Goal: Book appointment/travel/reservation

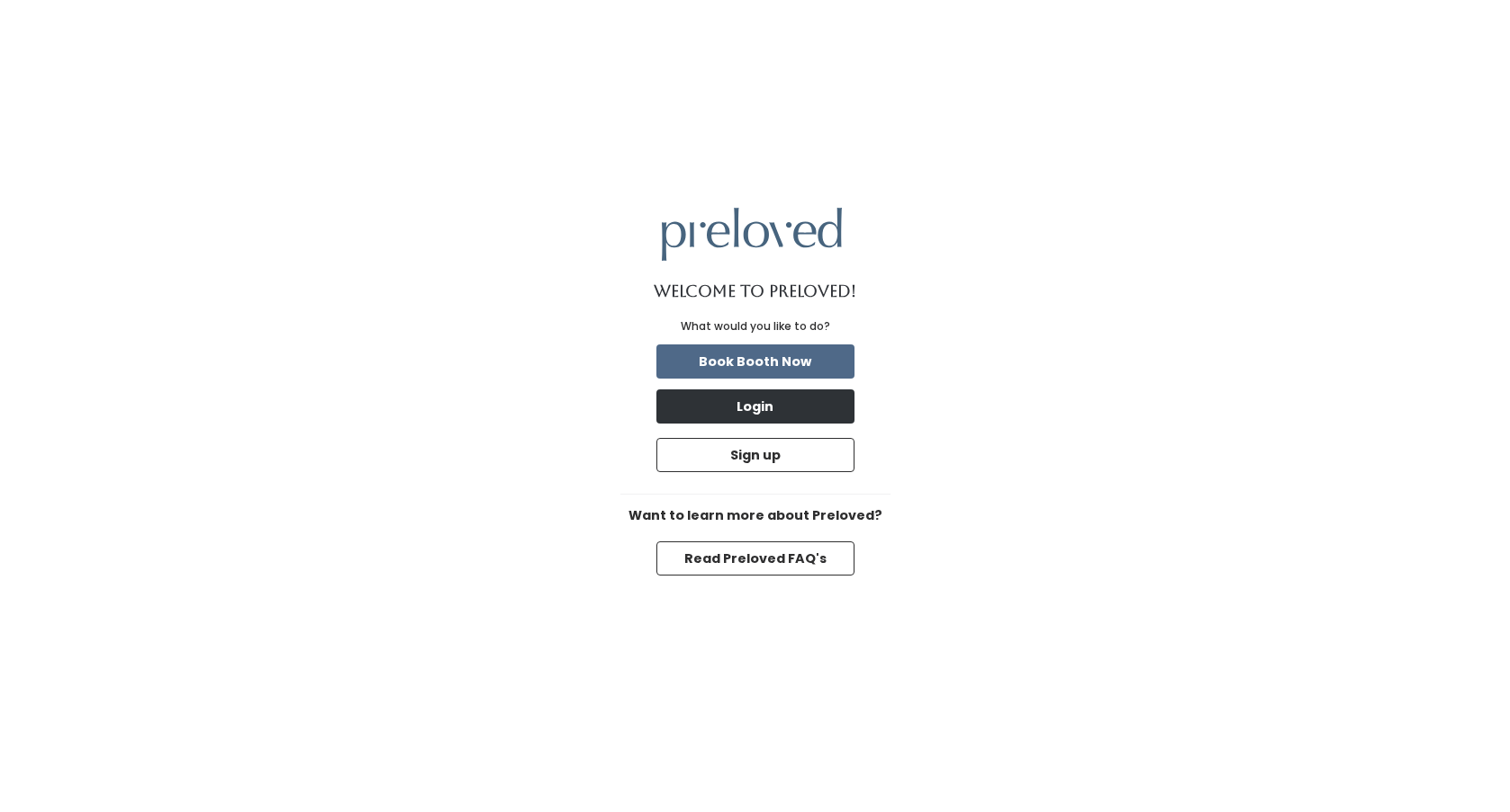
click at [774, 403] on button "Login" at bounding box center [755, 406] width 198 height 34
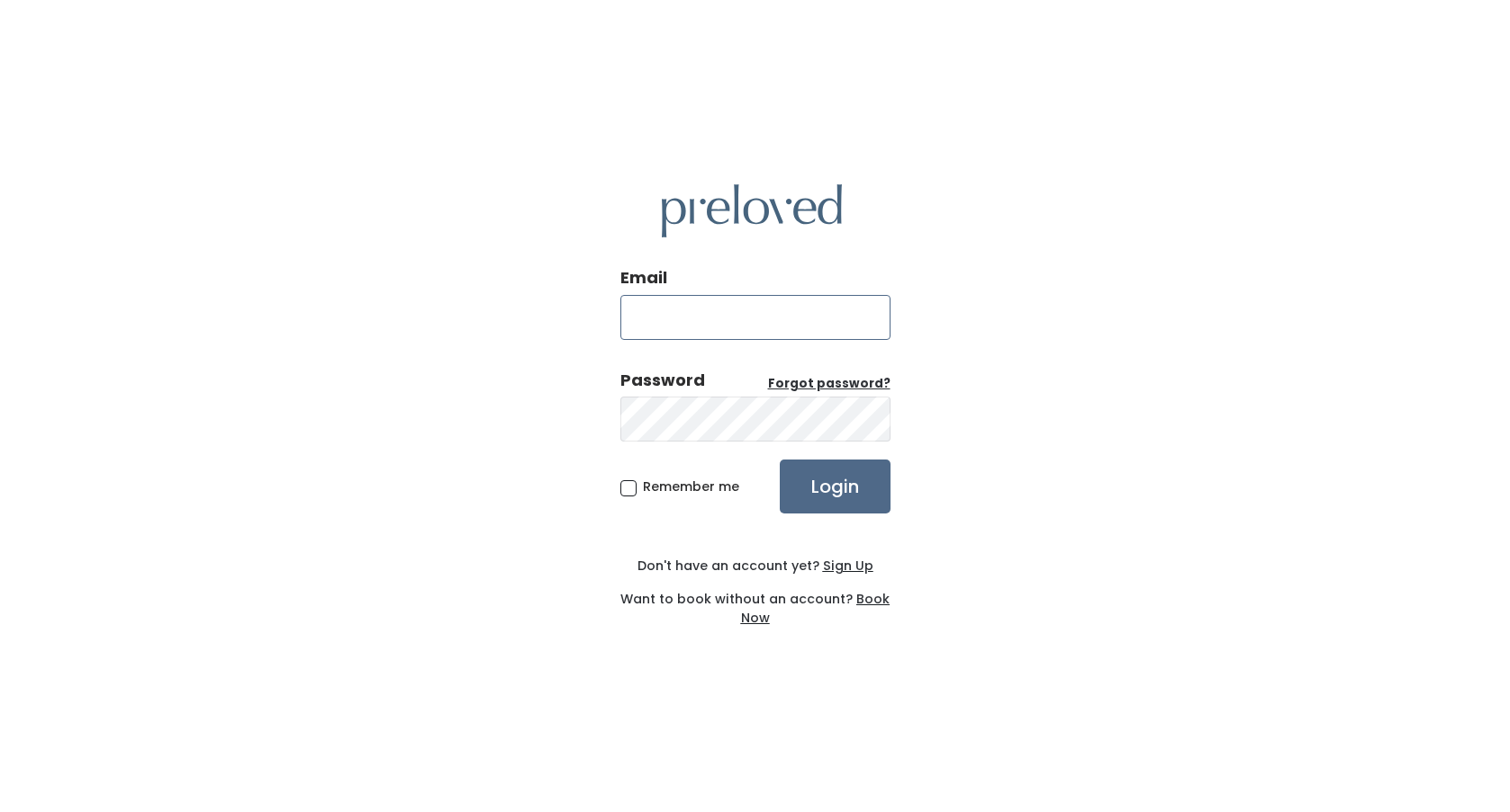
type input "[EMAIL_ADDRESS][DOMAIN_NAME]"
click at [834, 485] on input "Login" at bounding box center [834, 486] width 111 height 54
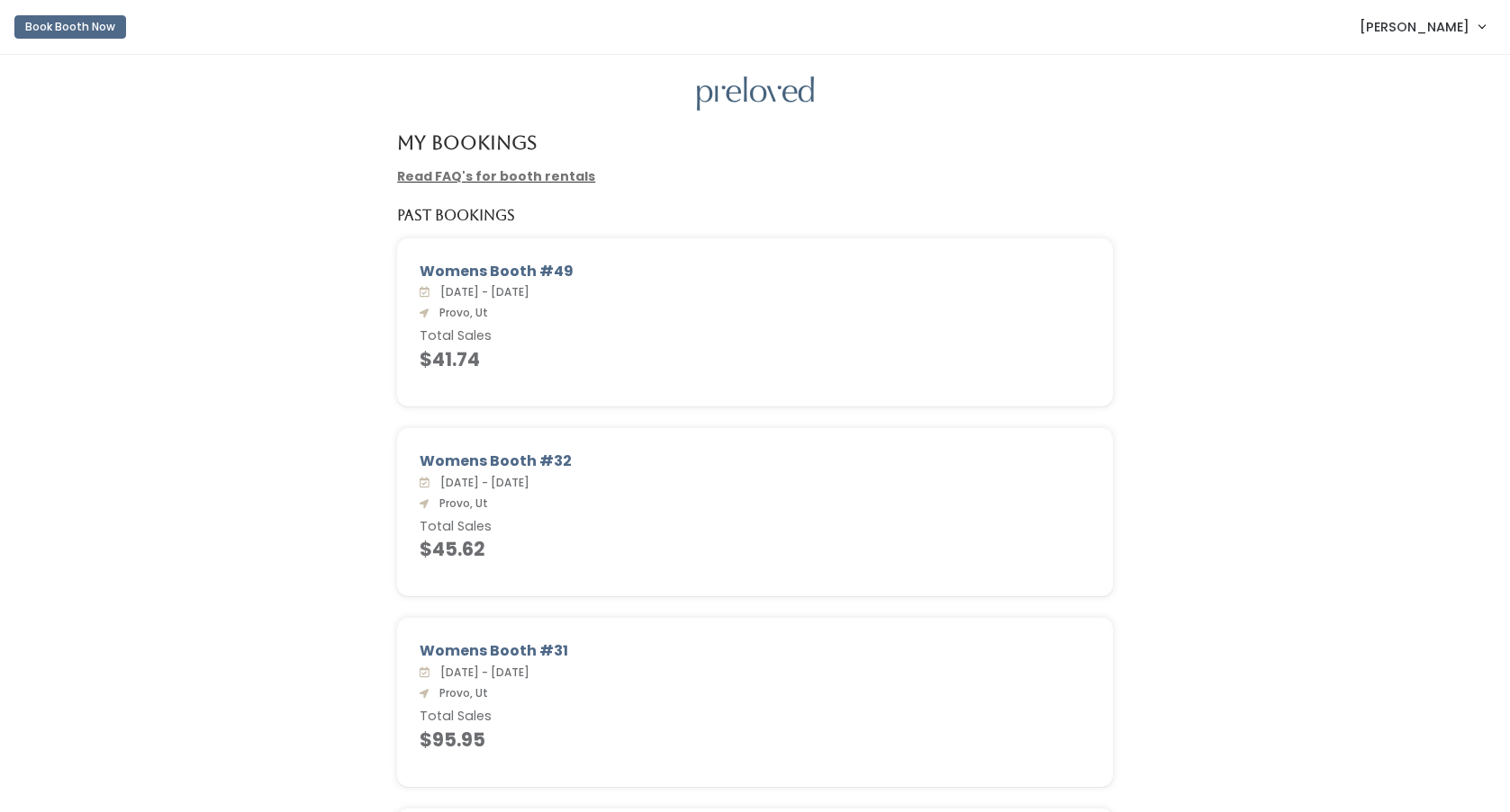
click at [70, 25] on button "Book Booth Now" at bounding box center [71, 27] width 112 height 24
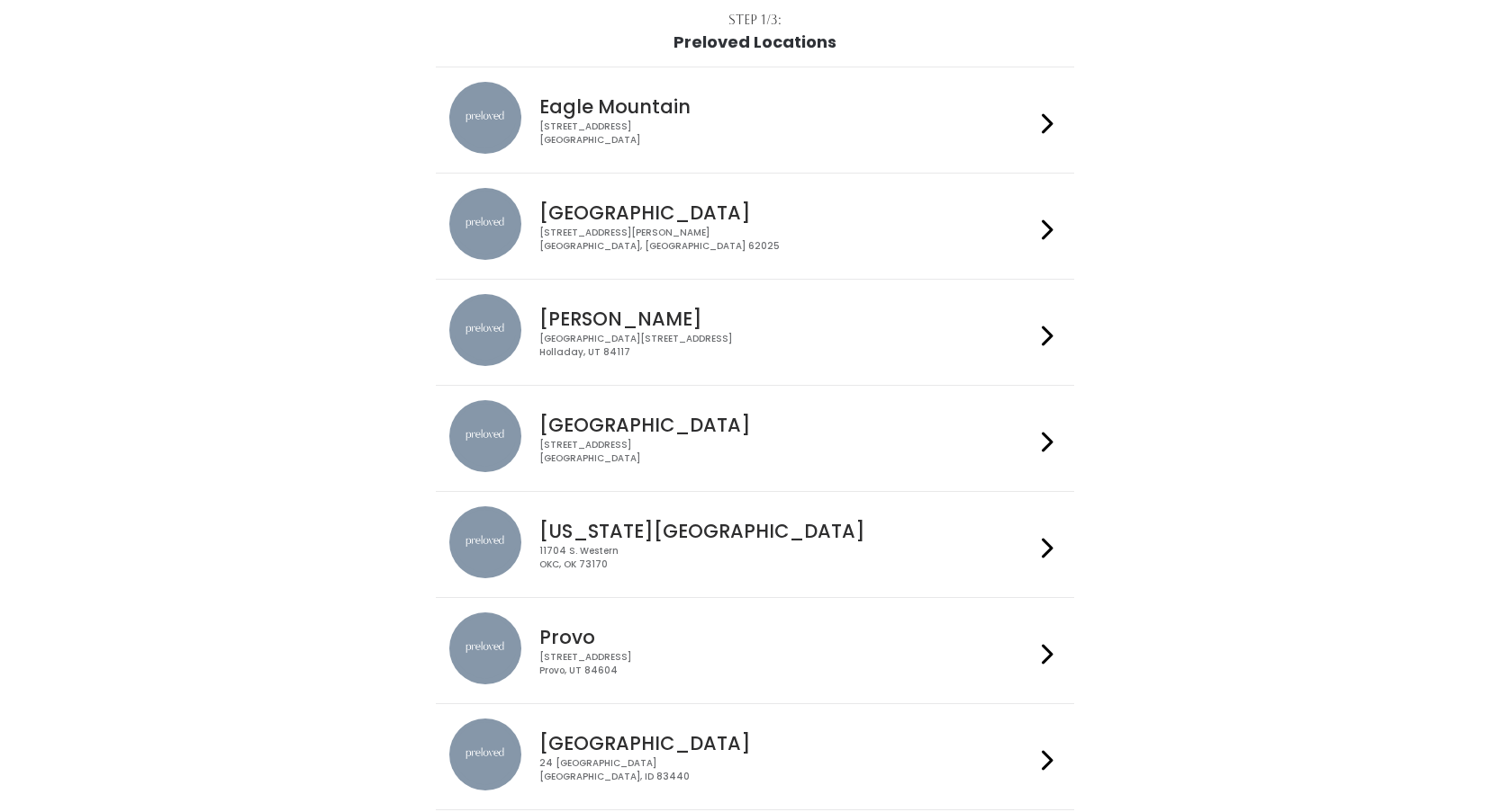
scroll to position [262, 0]
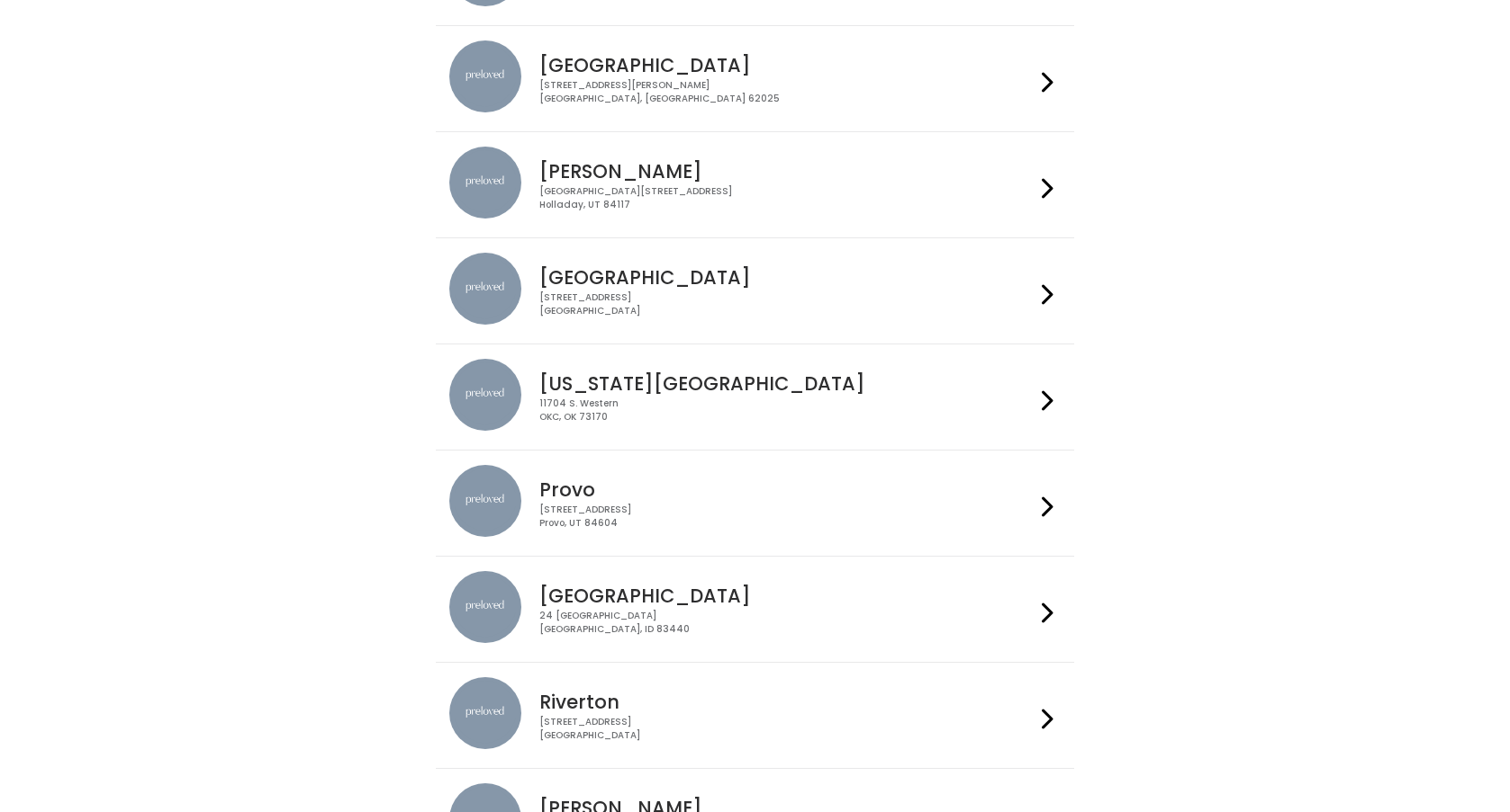
click at [585, 508] on div "230 W Cougar Blvd Provo, UT 84604" at bounding box center [787, 517] width 495 height 26
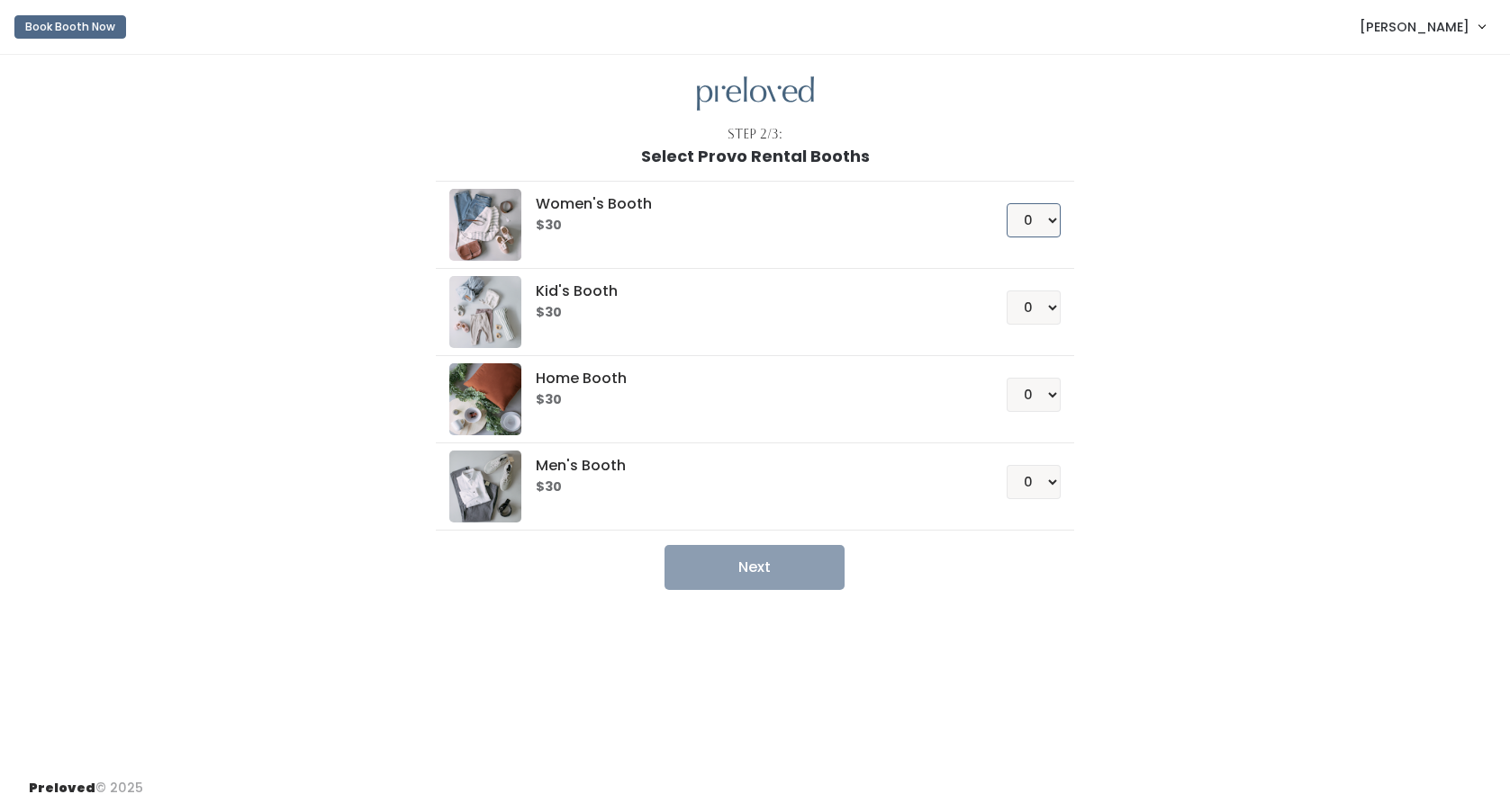
select select "1"
click at [770, 544] on ul "Women's Booth $30 0 1 2 3 4 Kid's Booth $30 0 1 2 3 4" at bounding box center [755, 378] width 638 height 425
click at [761, 567] on button "Next" at bounding box center [754, 568] width 180 height 45
